Goal: Entertainment & Leisure: Browse casually

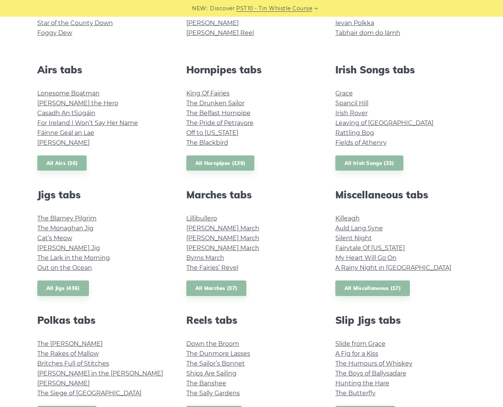
scroll to position [122, 0]
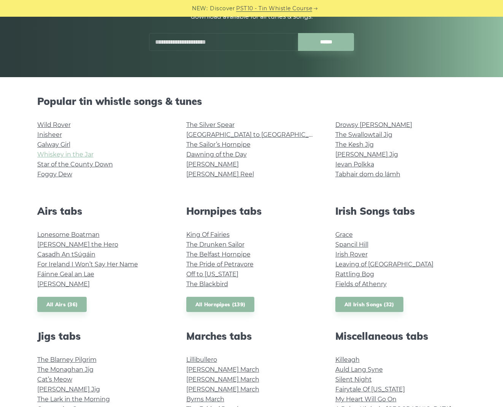
click at [68, 152] on link "Whiskey in the Jar" at bounding box center [65, 154] width 56 height 7
click at [207, 133] on link "[GEOGRAPHIC_DATA] to [GEOGRAPHIC_DATA]" at bounding box center [256, 134] width 140 height 7
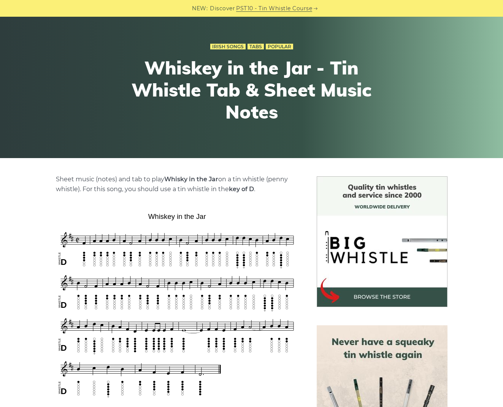
scroll to position [35, 0]
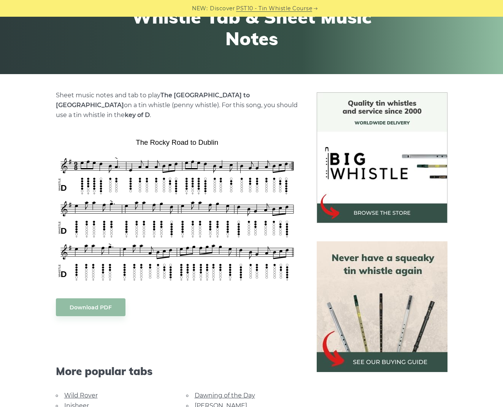
scroll to position [127, 0]
